Goal: Task Accomplishment & Management: Manage account settings

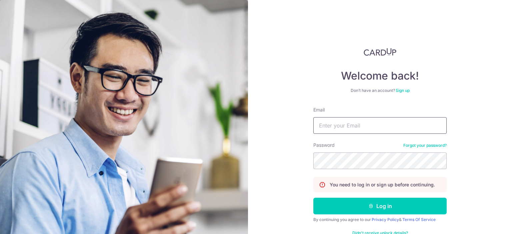
click at [413, 132] on input "Email" at bounding box center [379, 125] width 133 height 17
type input "[PERSON_NAME][EMAIL_ADDRESS][PERSON_NAME][DOMAIN_NAME]"
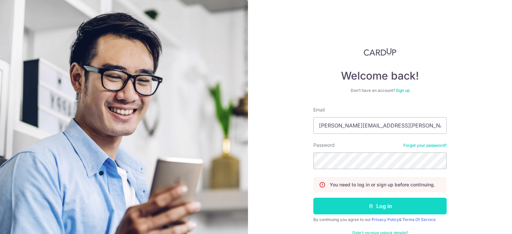
click at [362, 198] on button "Log in" at bounding box center [379, 206] width 133 height 17
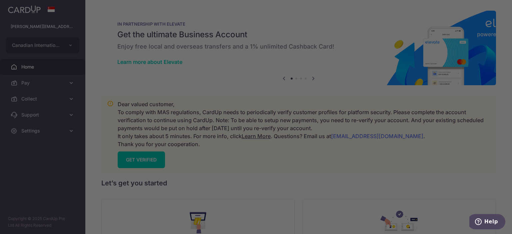
click at [72, 93] on div at bounding box center [258, 118] width 517 height 237
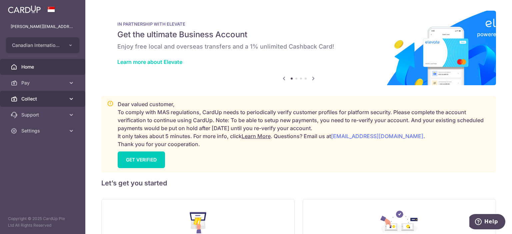
click at [72, 93] on link "Collect" at bounding box center [42, 99] width 85 height 16
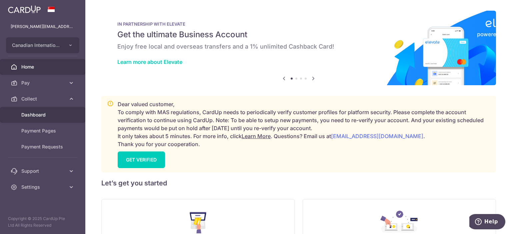
click at [61, 117] on span "Dashboard" at bounding box center [43, 115] width 44 height 7
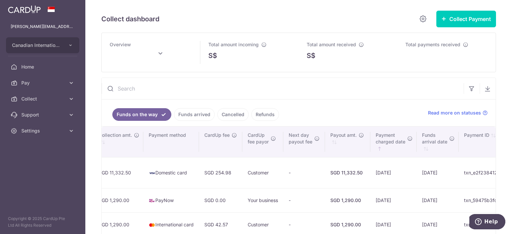
scroll to position [0, 360]
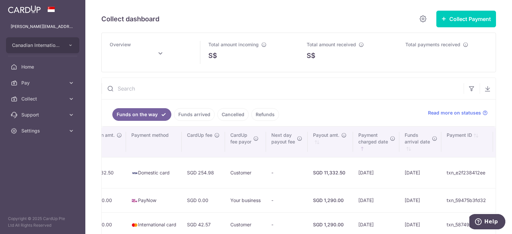
type input "August 2025"
click at [484, 91] on icon "button" at bounding box center [487, 88] width 7 height 7
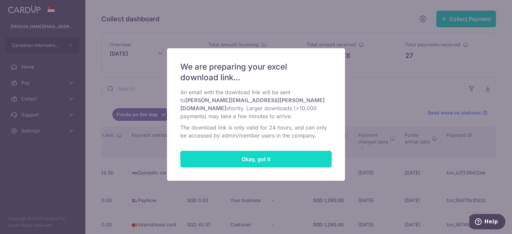
click at [319, 151] on button "Okay, got it" at bounding box center [255, 159] width 151 height 17
